Goal: Information Seeking & Learning: Compare options

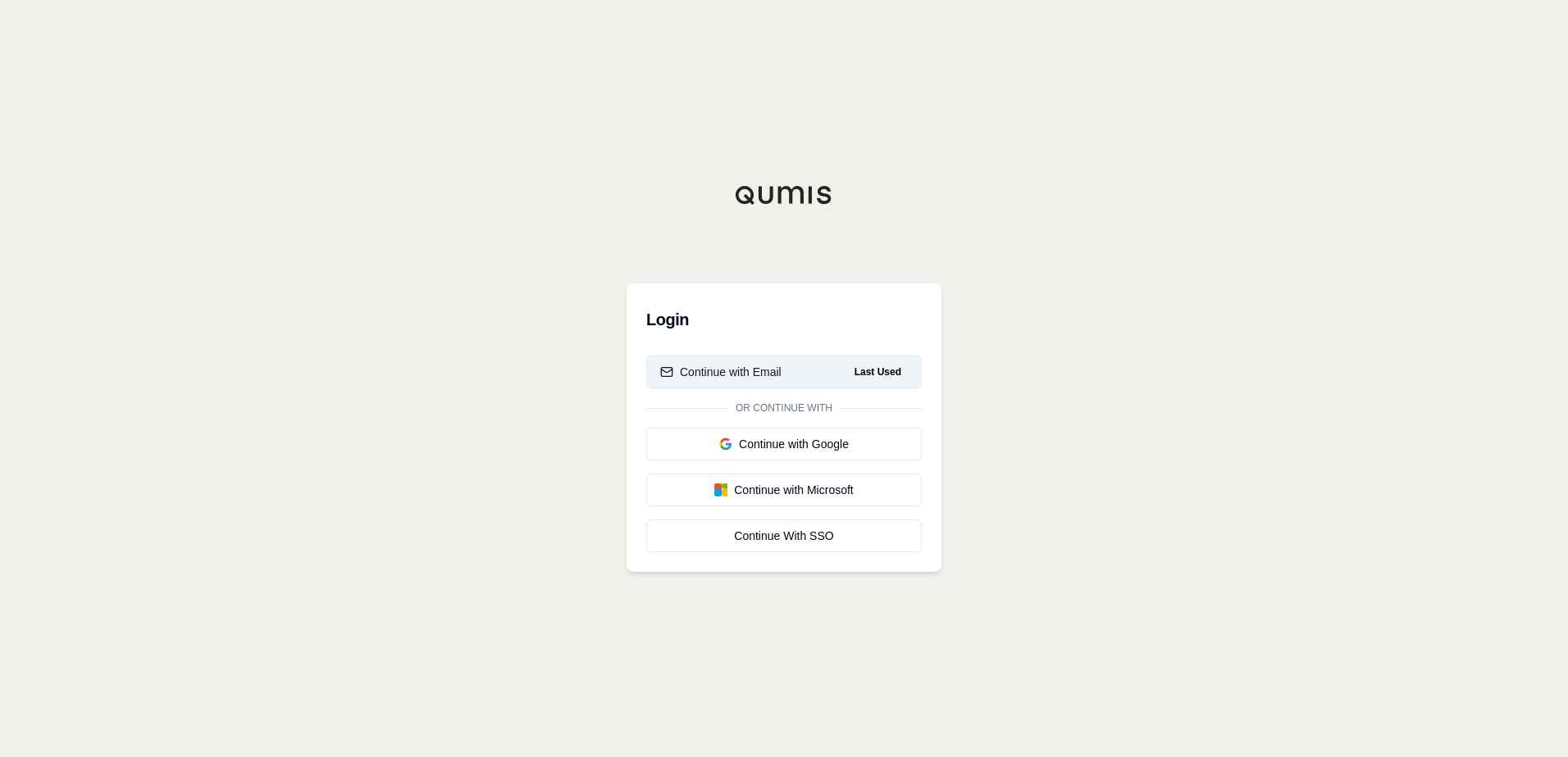
click at [765, 369] on div "Continue with Email" at bounding box center [721, 372] width 121 height 16
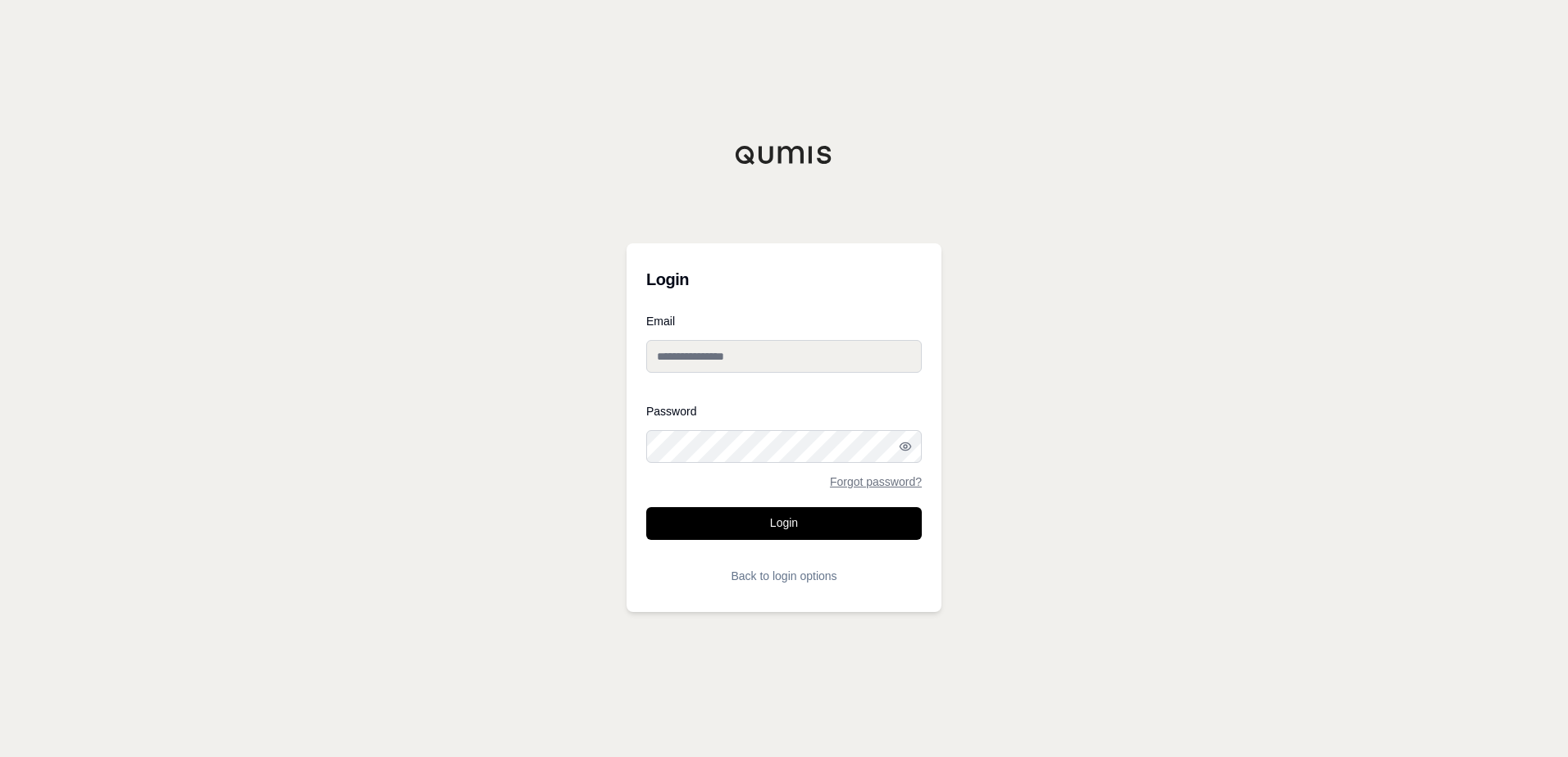
type input "**********"
click at [779, 523] on button "Login" at bounding box center [783, 524] width 275 height 33
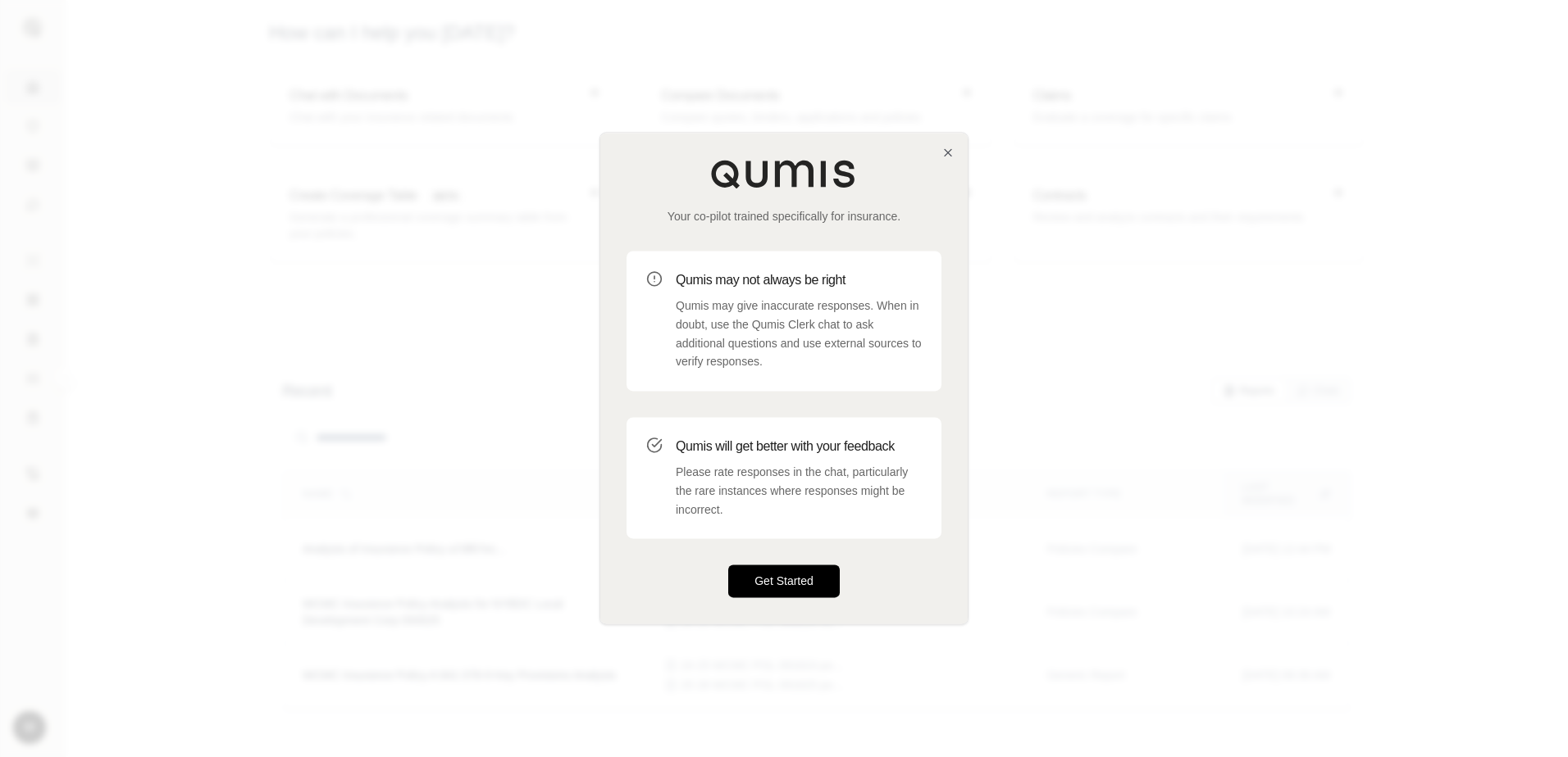
click at [778, 584] on button "Get Started" at bounding box center [783, 582] width 111 height 33
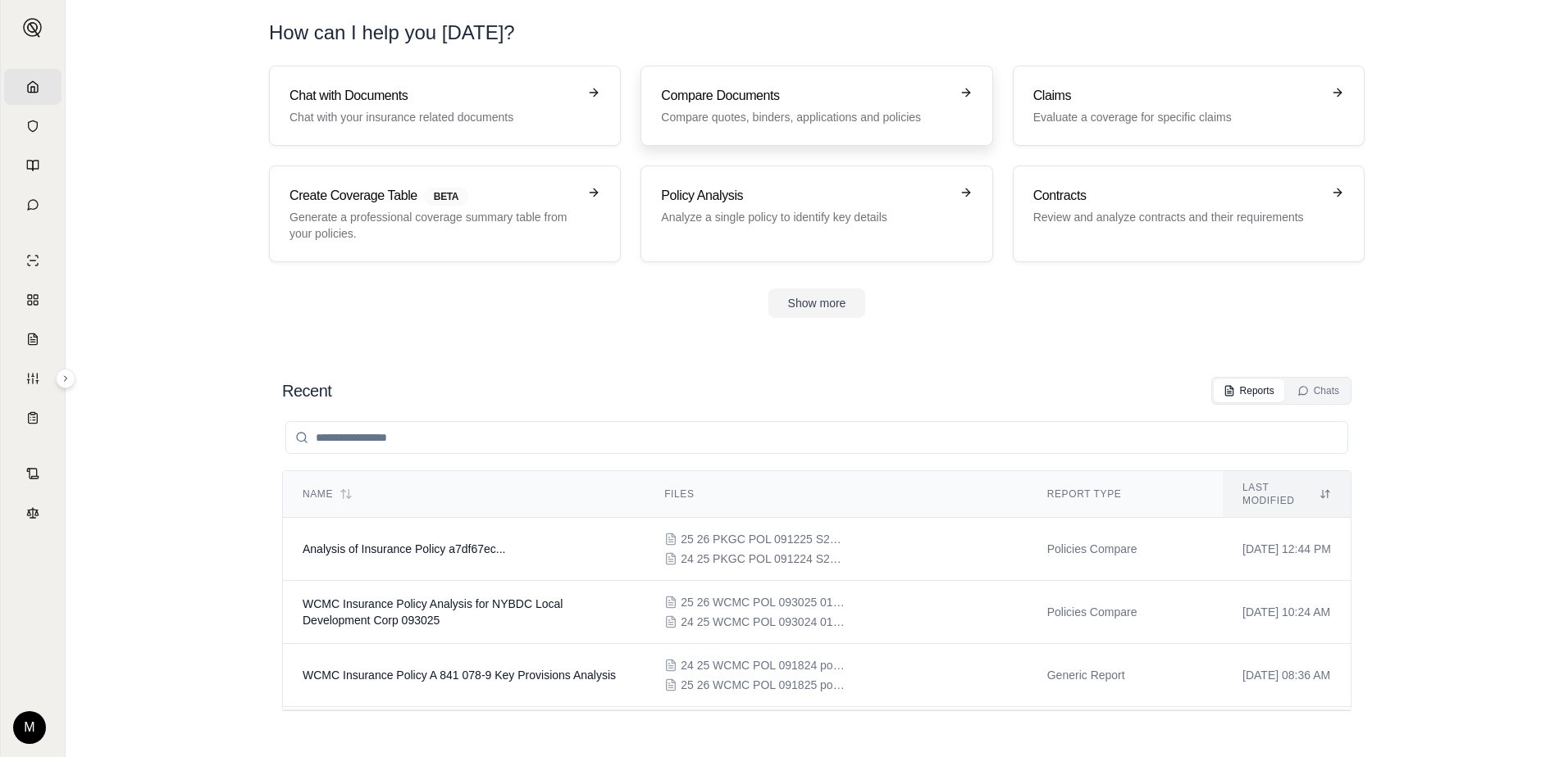
click at [943, 93] on h3 "Compare Documents" at bounding box center [804, 96] width 288 height 20
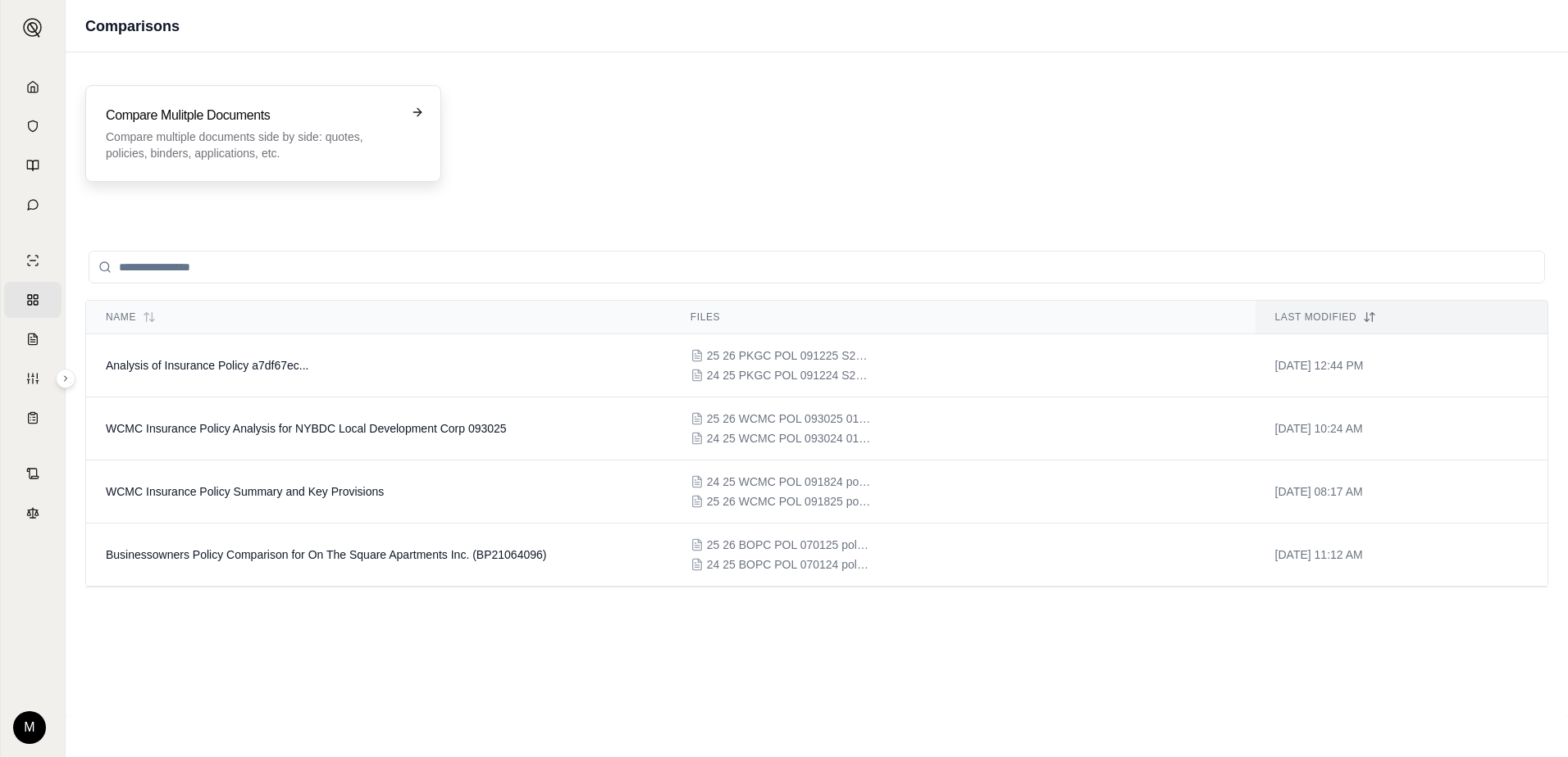
click at [415, 110] on icon at bounding box center [417, 112] width 13 height 13
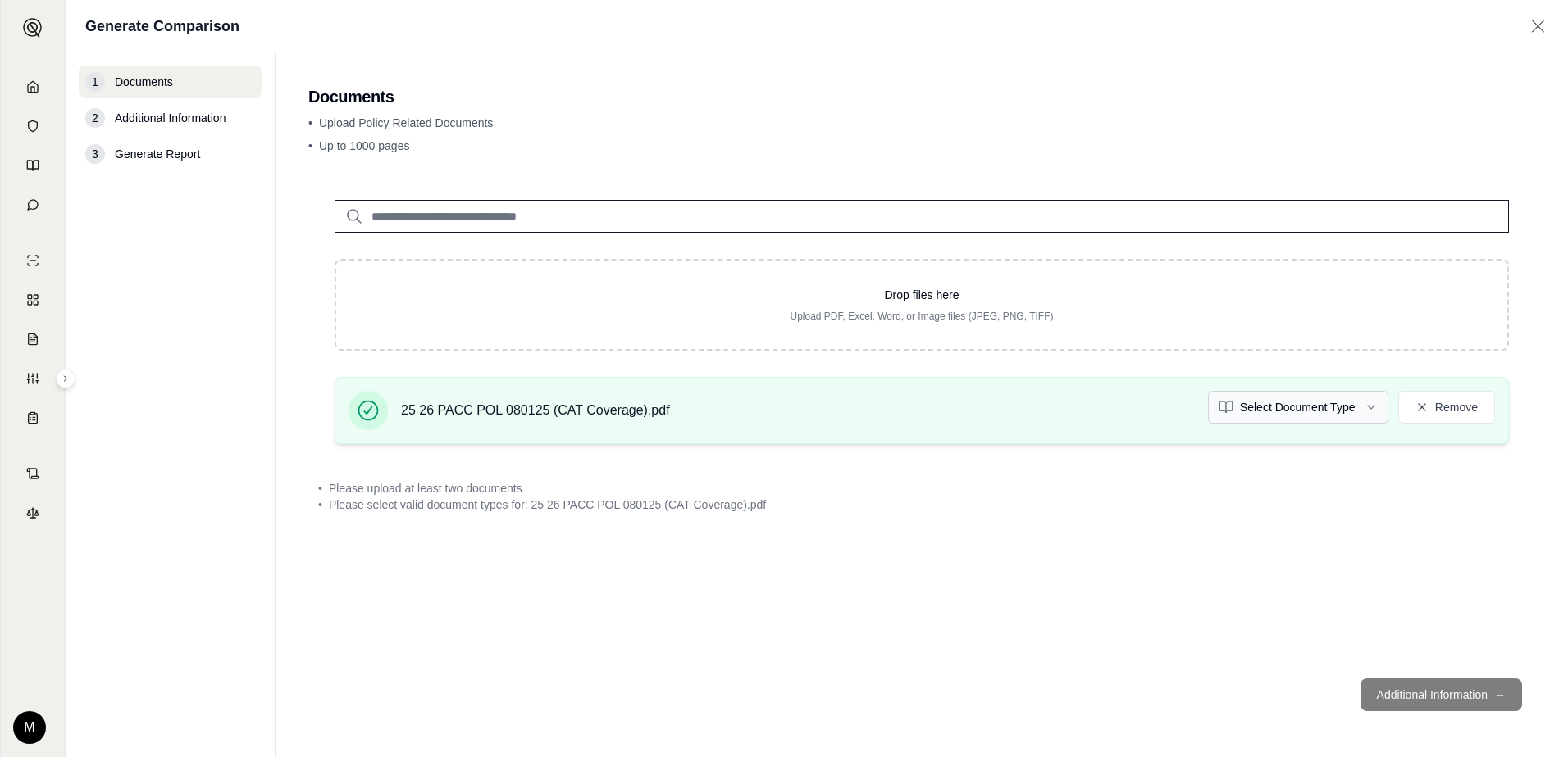
click at [1369, 406] on html "Home Vault Prompts Chats Single Policy Comparisons Claims Custom Report Coverag…" at bounding box center [784, 378] width 1568 height 757
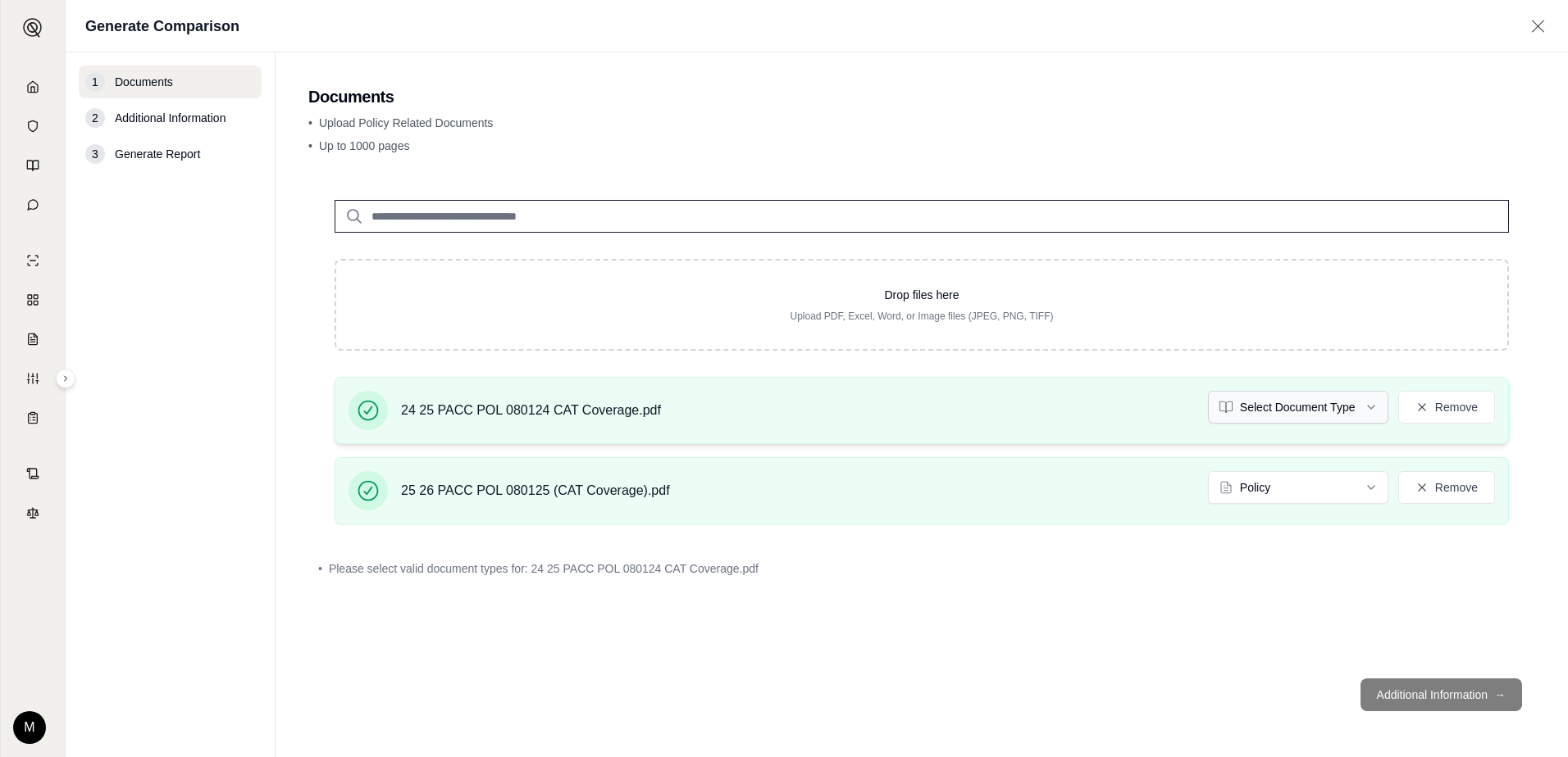
click at [1368, 411] on html "Home Vault Prompts Chats Single Policy Comparisons Claims Custom Report Coverag…" at bounding box center [784, 378] width 1568 height 757
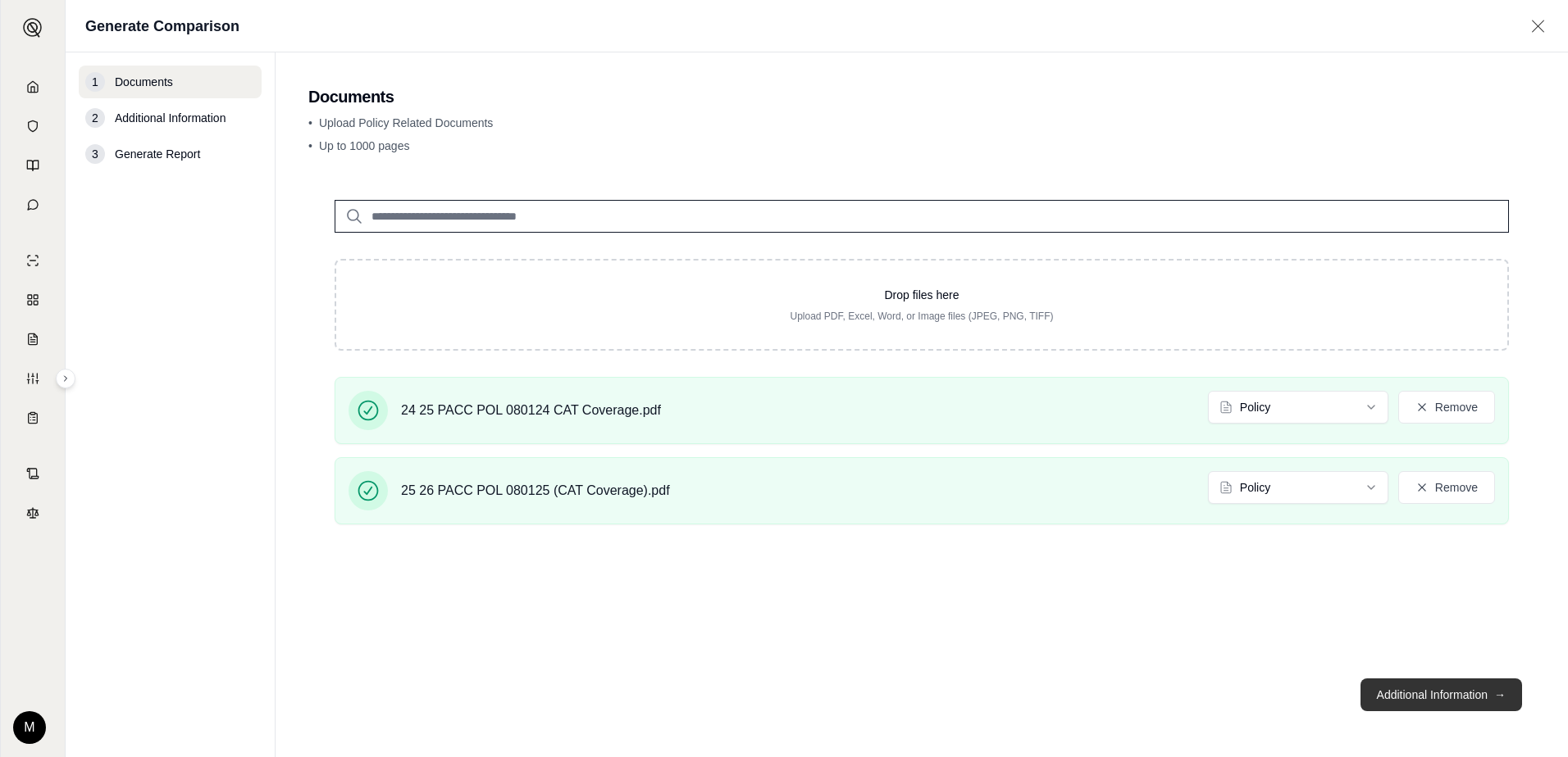
click at [1436, 702] on button "Additional Information →" at bounding box center [1441, 695] width 161 height 33
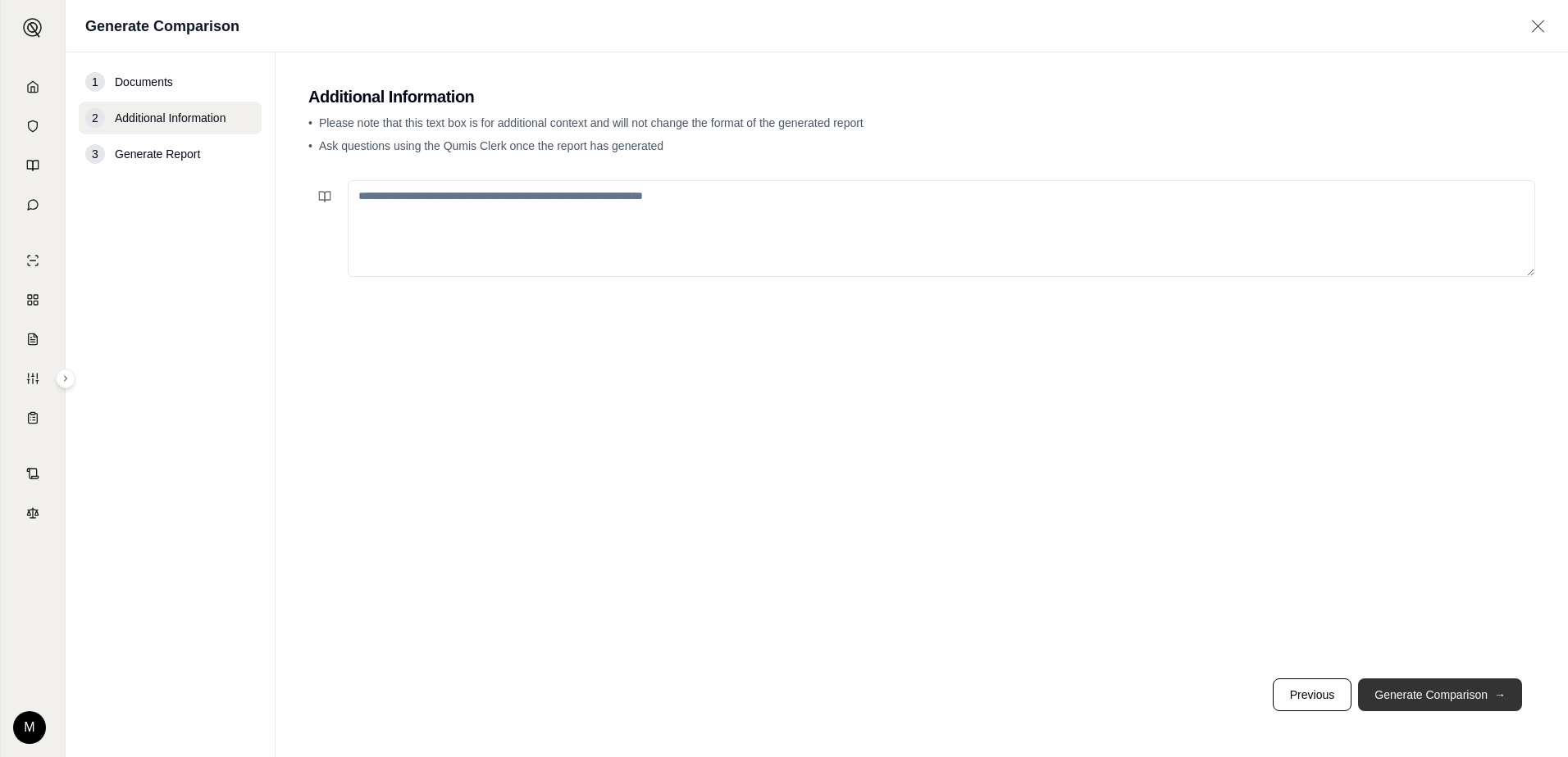
click at [1440, 701] on button "Generate Comparison →" at bounding box center [1440, 695] width 164 height 33
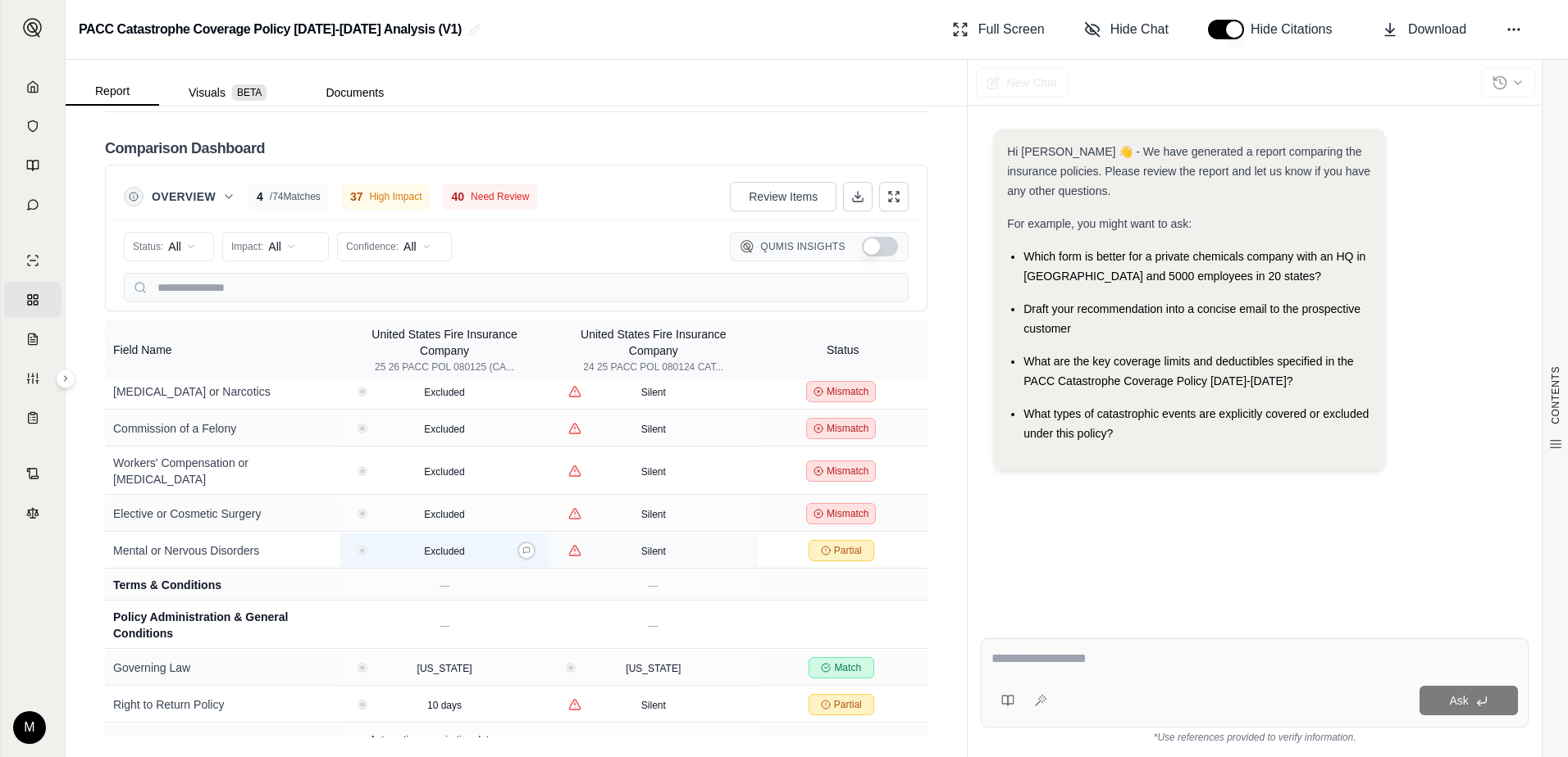
scroll to position [2213, 0]
